Goal: Check status: Check status

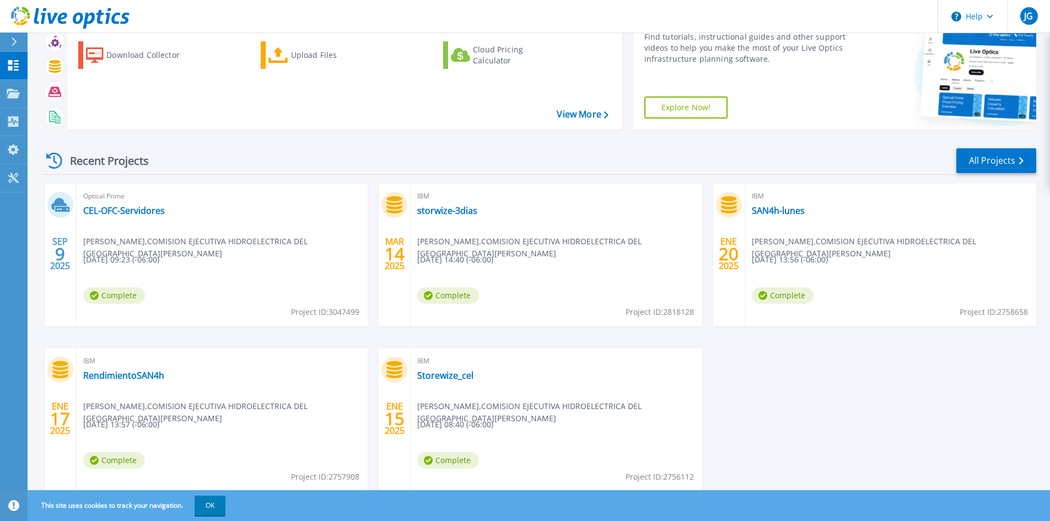
scroll to position [90, 0]
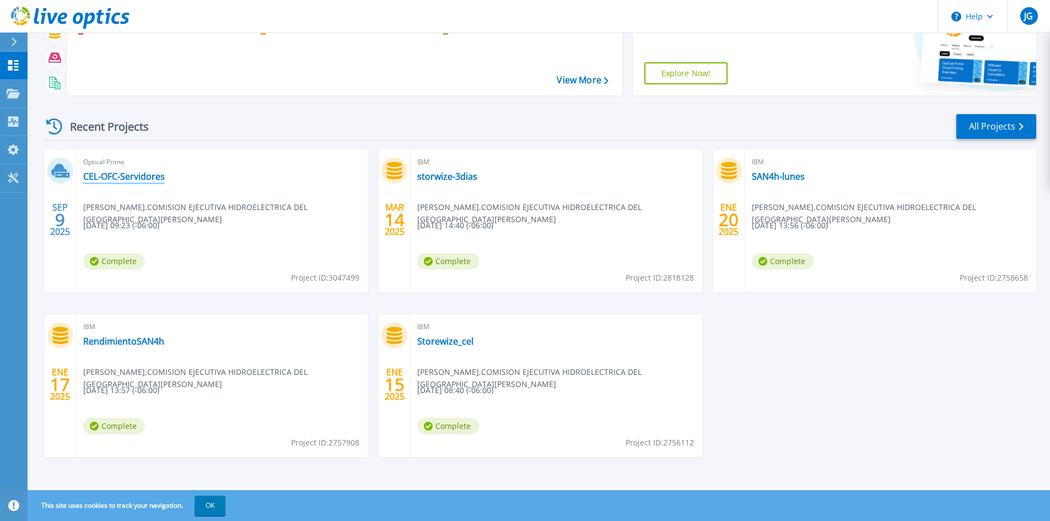
click at [132, 175] on link "CEL-OFC-Servidores" at bounding box center [124, 176] width 82 height 11
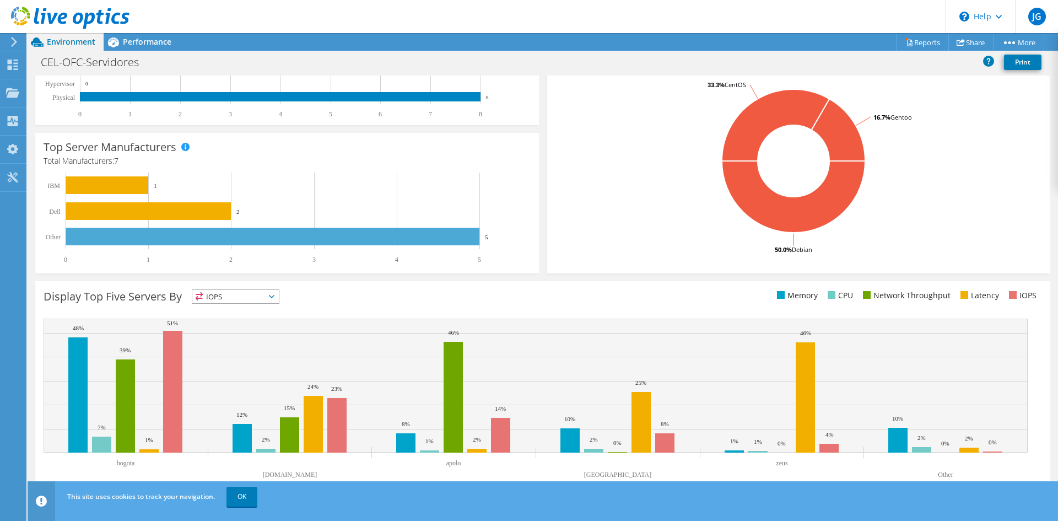
scroll to position [215, 0]
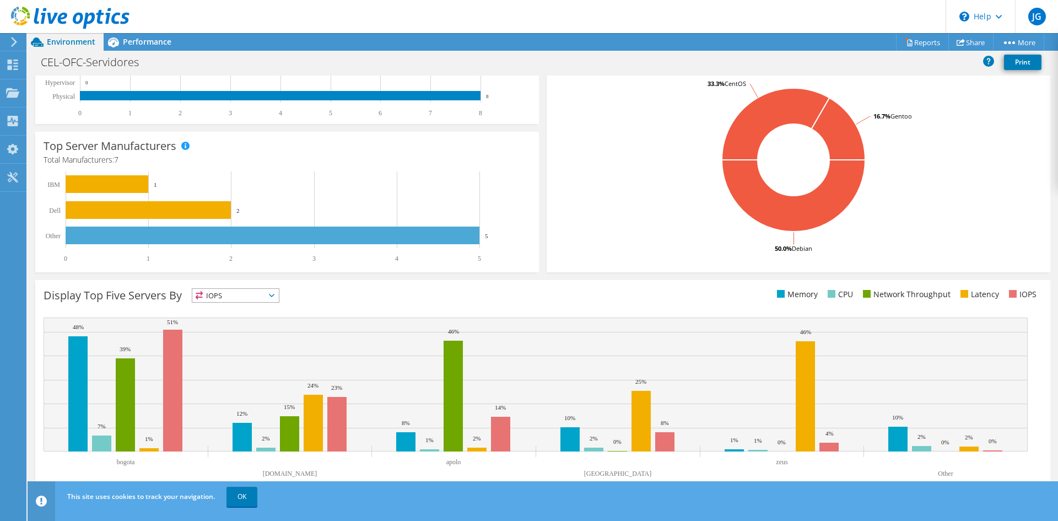
click at [264, 298] on span "IOPS" at bounding box center [235, 295] width 86 height 13
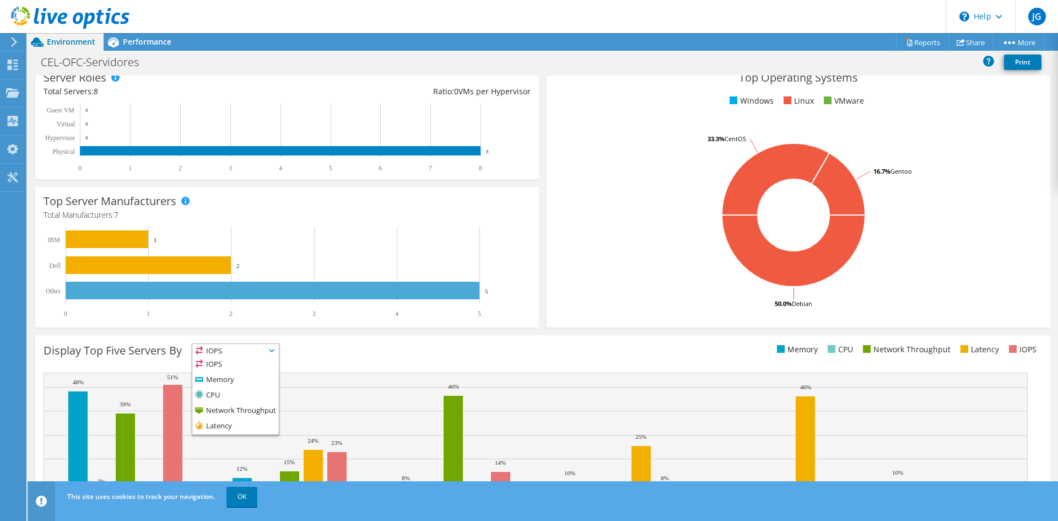
scroll to position [0, 0]
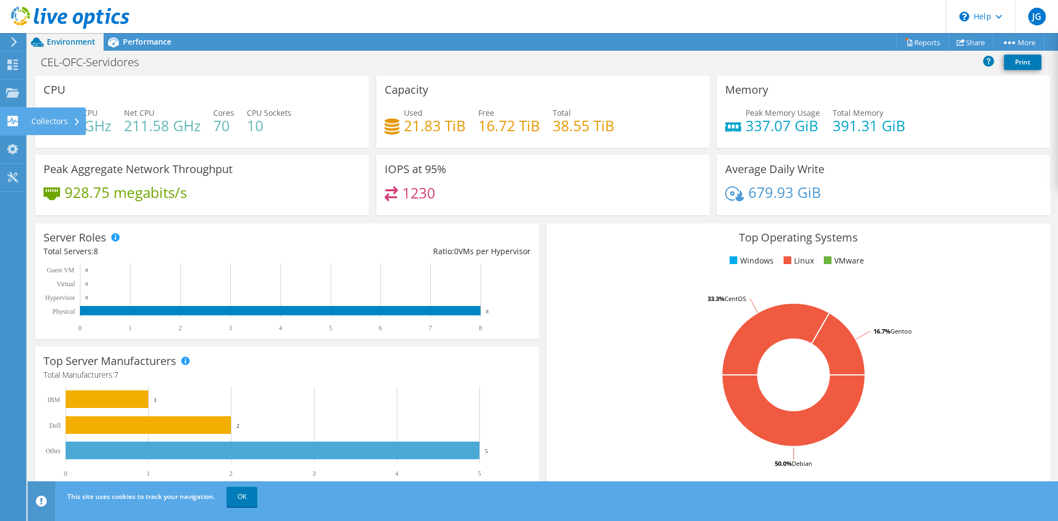
click at [55, 118] on div "Collectors" at bounding box center [56, 121] width 60 height 28
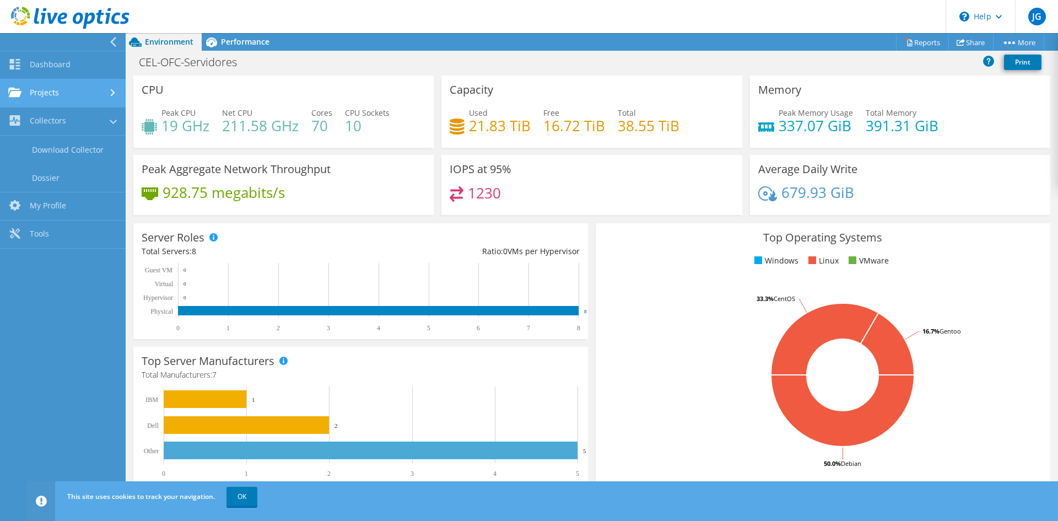
click at [87, 97] on link "Projects" at bounding box center [63, 93] width 126 height 28
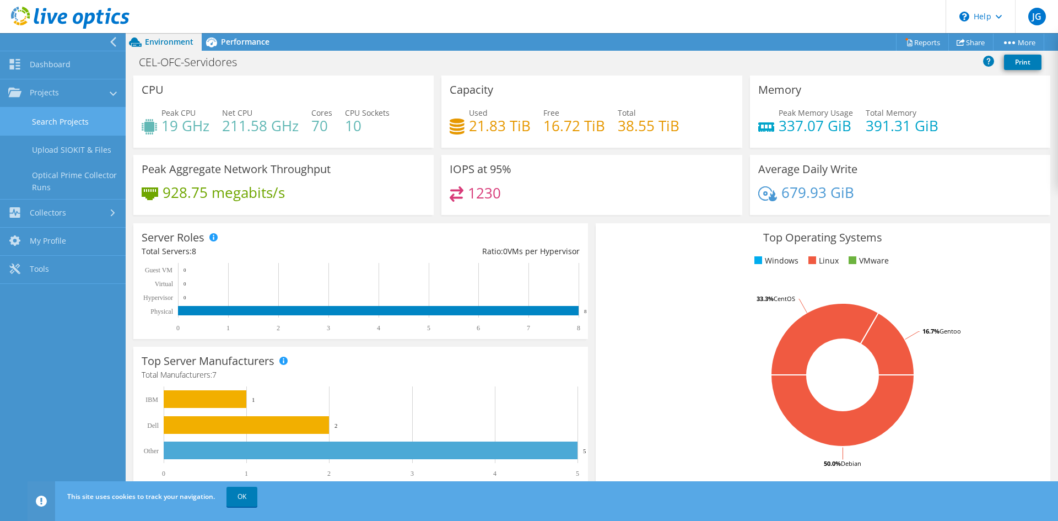
click at [98, 119] on link "Search Projects" at bounding box center [63, 121] width 126 height 28
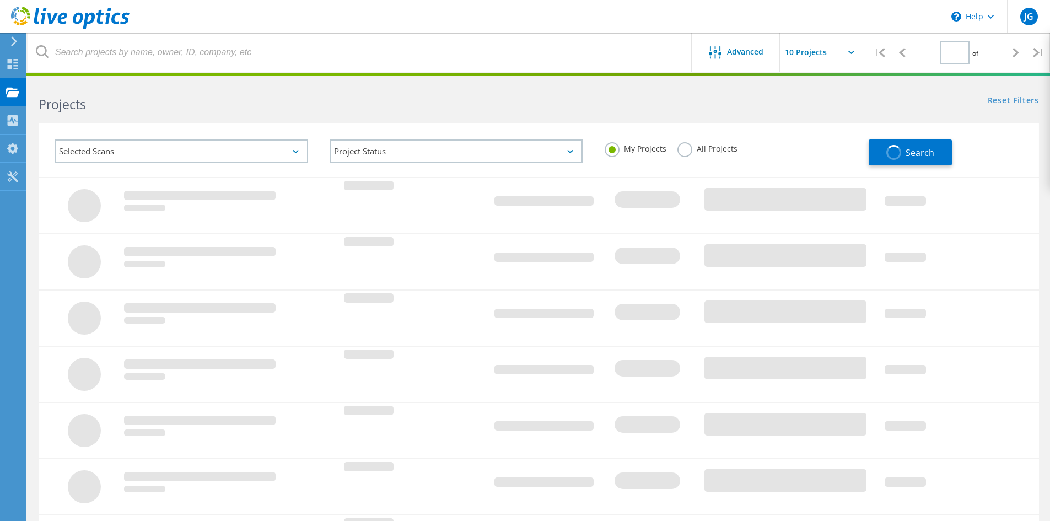
type input "1"
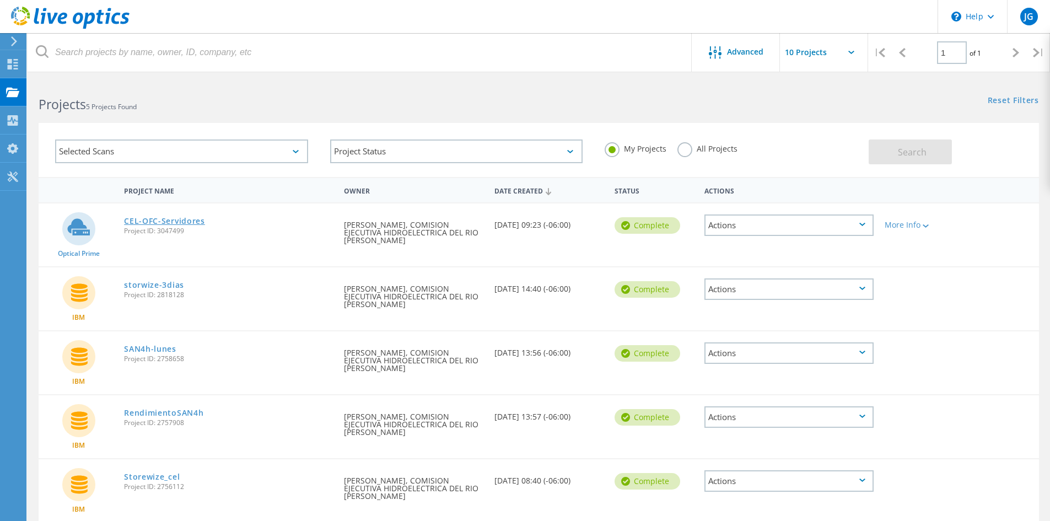
click at [191, 220] on link "CEL-OFC-Servidores" at bounding box center [164, 221] width 81 height 8
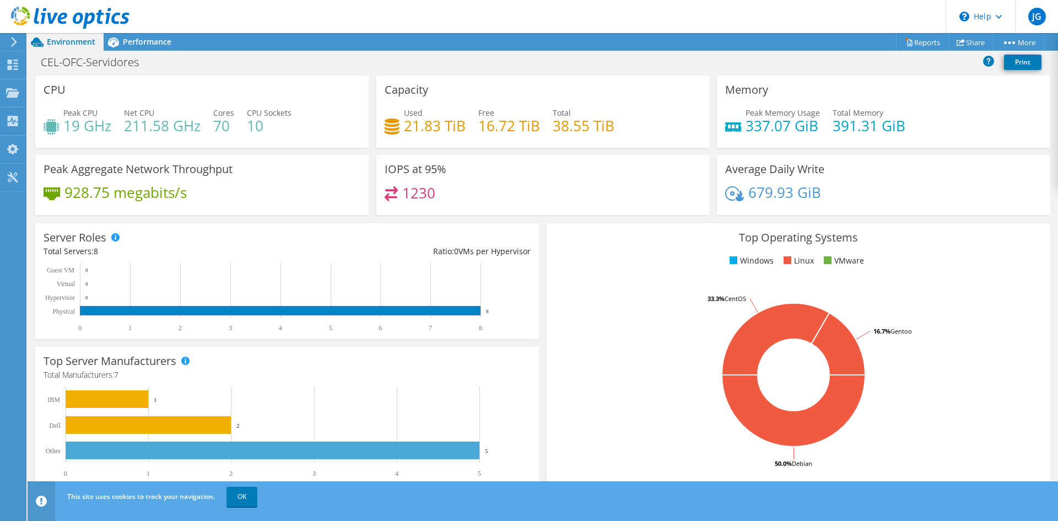
scroll to position [274, 0]
click at [234, 493] on link "OK" at bounding box center [241, 496] width 31 height 20
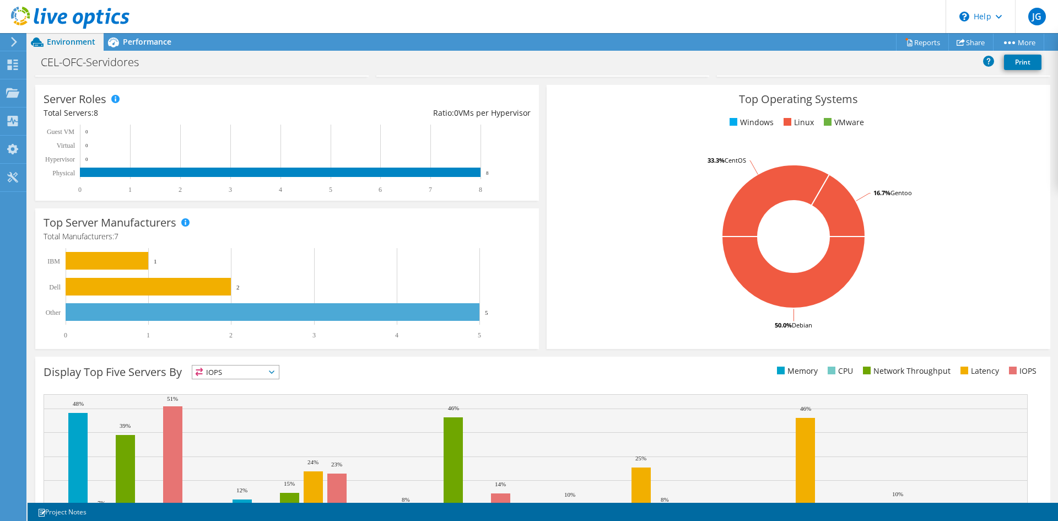
scroll to position [215, 0]
